Goal: Task Accomplishment & Management: Manage account settings

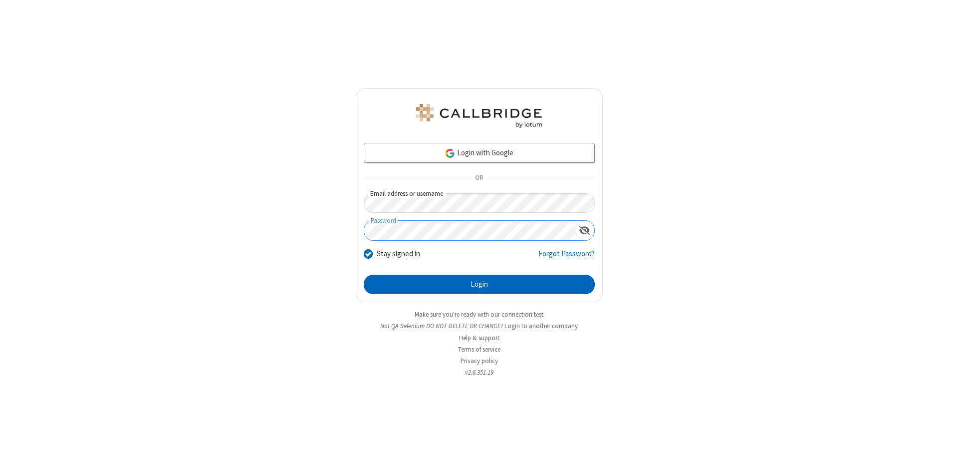
click at [479, 284] on button "Login" at bounding box center [479, 284] width 231 height 20
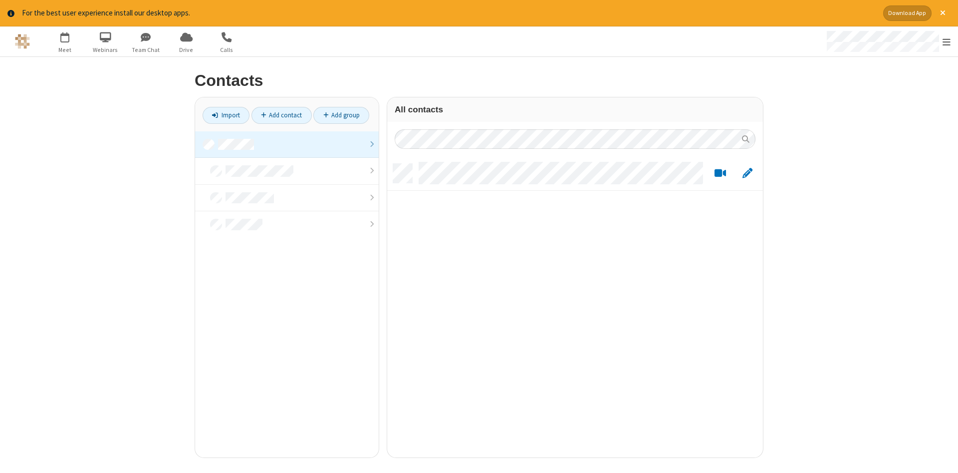
scroll to position [301, 376]
click at [287, 144] on link at bounding box center [287, 144] width 184 height 27
click at [281, 115] on link "Add contact" at bounding box center [282, 115] width 60 height 17
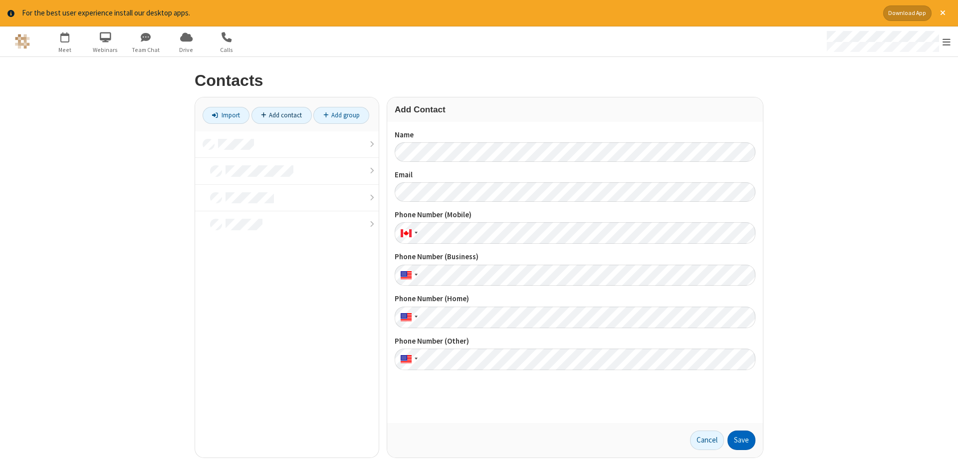
click at [742, 440] on button "Save" at bounding box center [742, 440] width 28 height 20
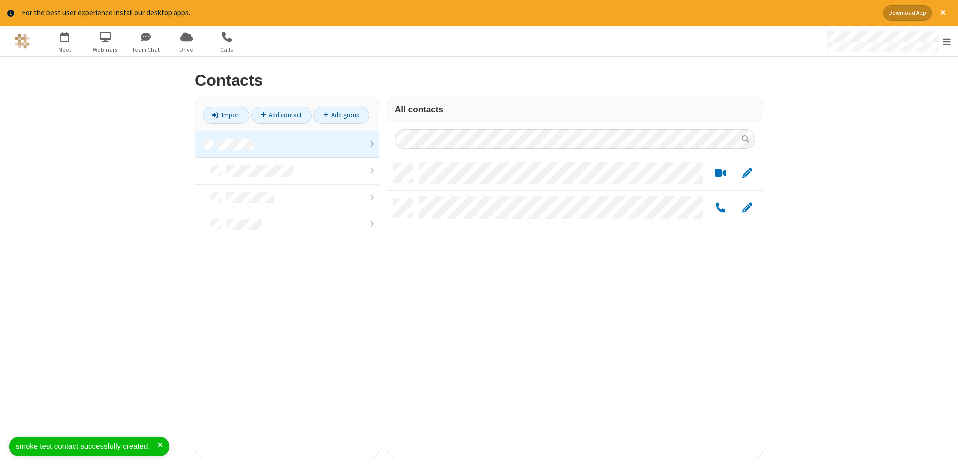
scroll to position [301, 376]
